Goal: Navigation & Orientation: Find specific page/section

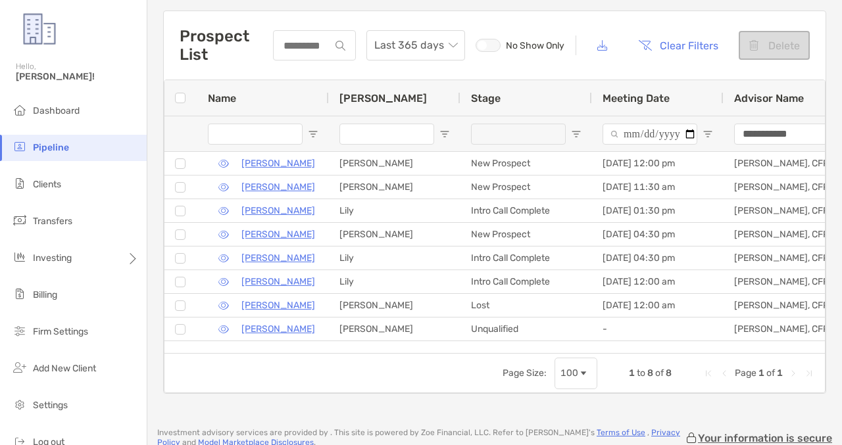
scroll to position [53, 0]
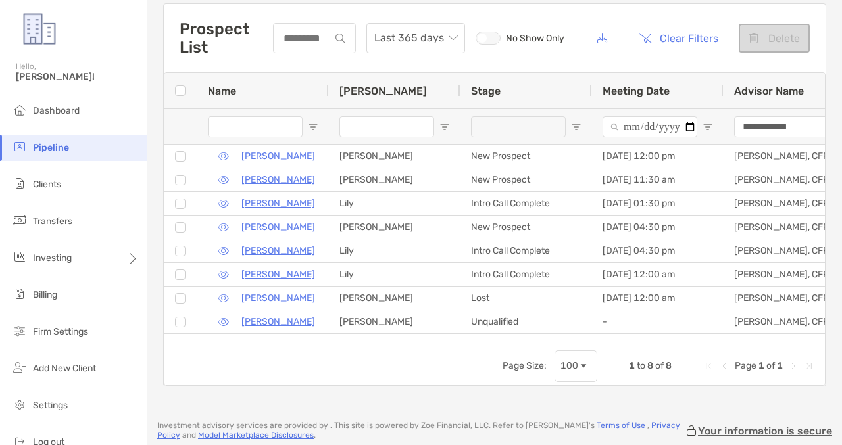
click at [323, 61] on div "Prospect List Last 365 days No Show Only Clear Filters Delete" at bounding box center [494, 38] width 661 height 68
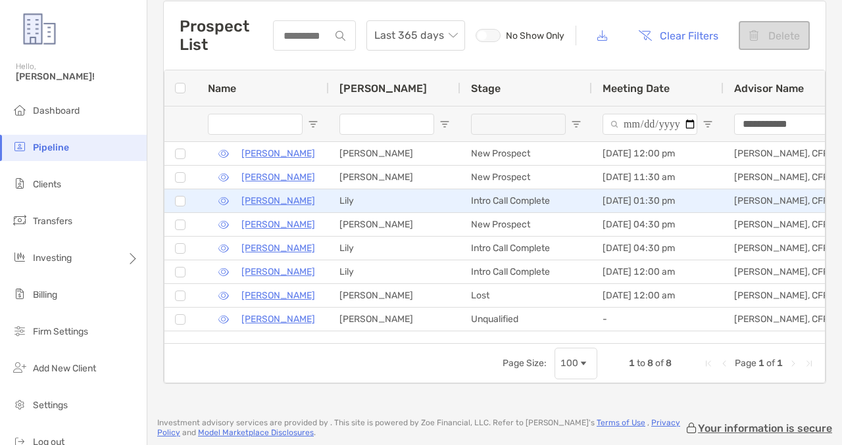
scroll to position [54, 0]
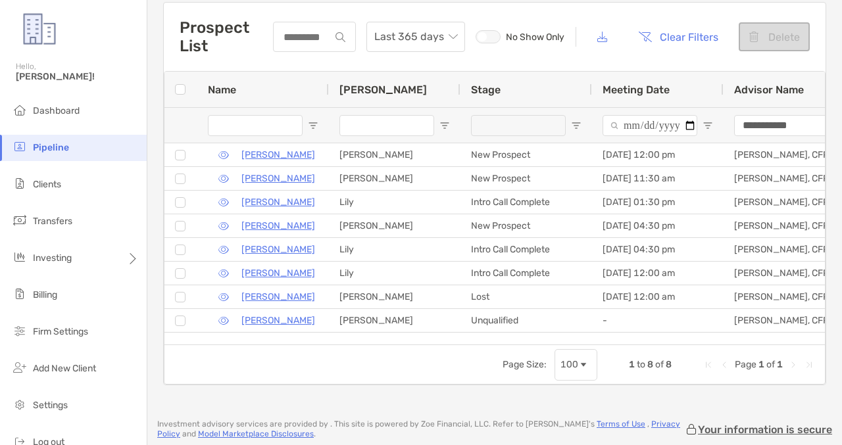
click at [567, 16] on div "Prospect List Last 365 days No Show Only Clear Filters Delete" at bounding box center [494, 37] width 661 height 68
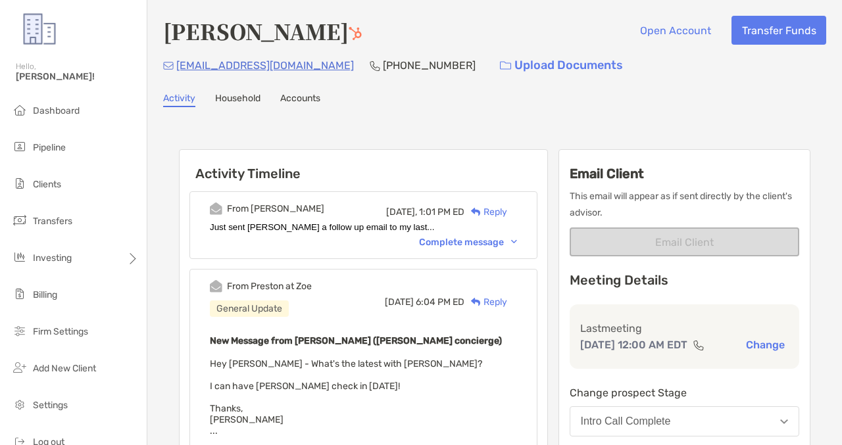
click at [473, 244] on div "Complete message" at bounding box center [468, 242] width 98 height 11
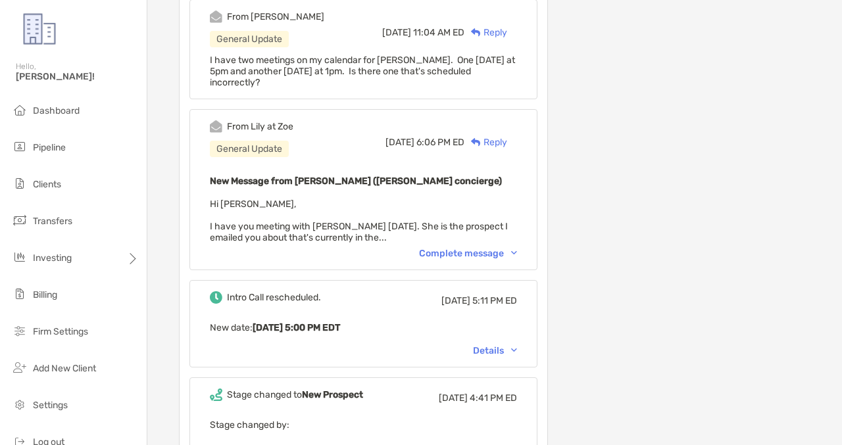
scroll to position [2427, 0]
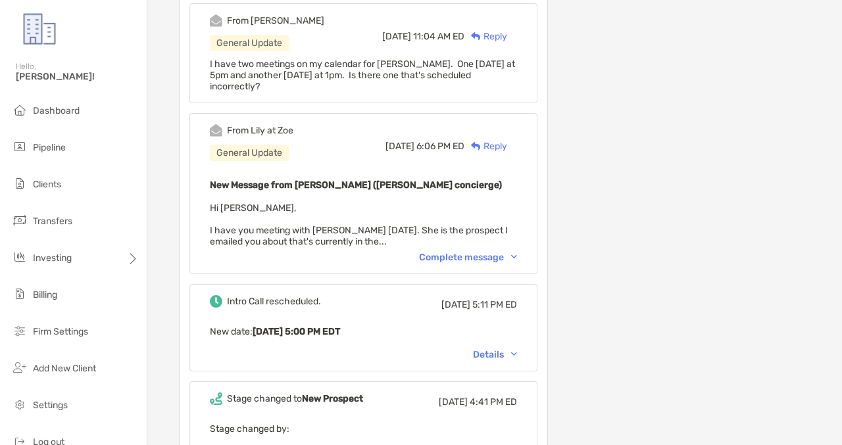
click at [490, 252] on div "Complete message" at bounding box center [468, 257] width 98 height 11
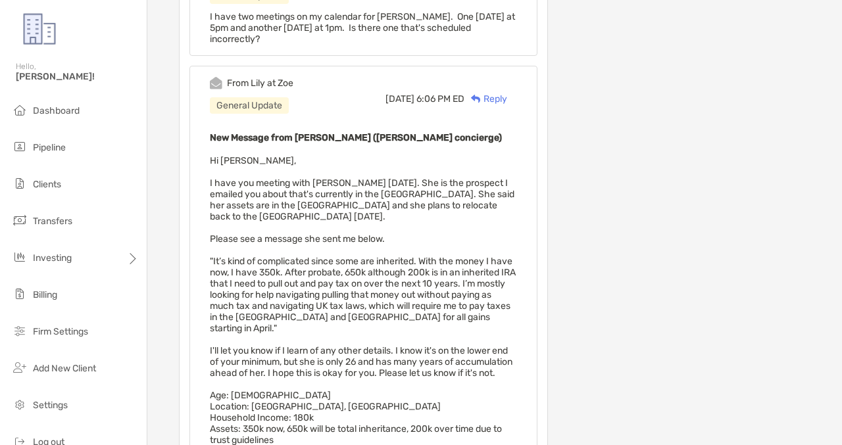
scroll to position [2484, 0]
